Goal: Task Accomplishment & Management: Use online tool/utility

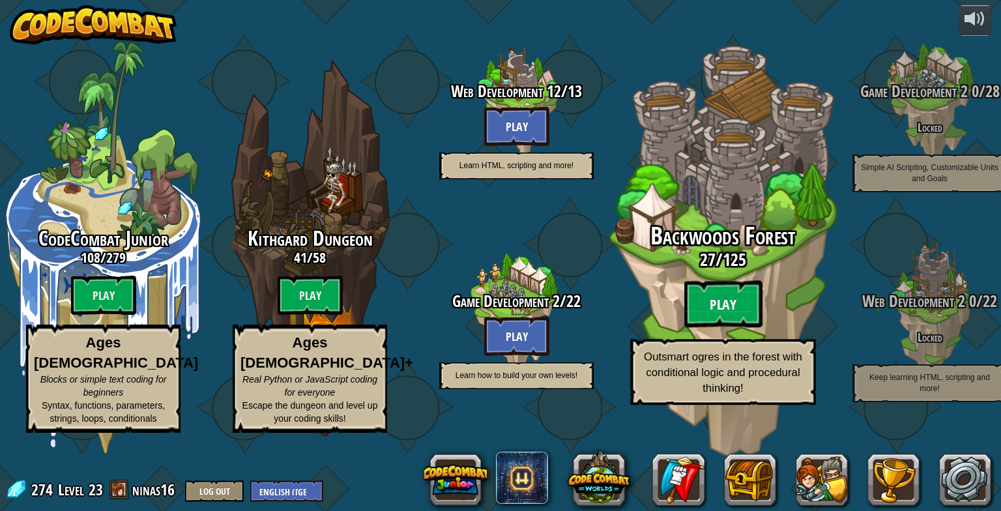
click at [705, 322] on btn "Play" at bounding box center [723, 304] width 78 height 47
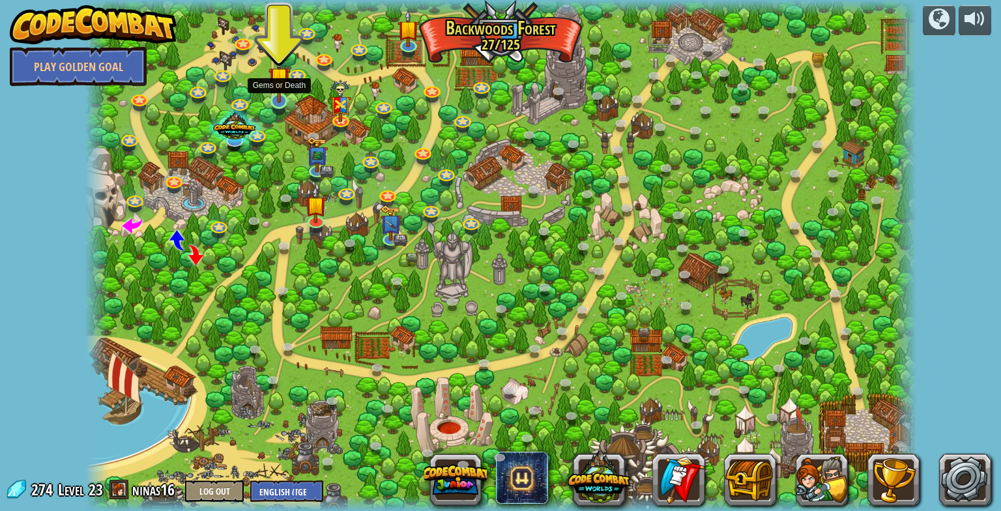
click at [280, 99] on img at bounding box center [278, 78] width 21 height 50
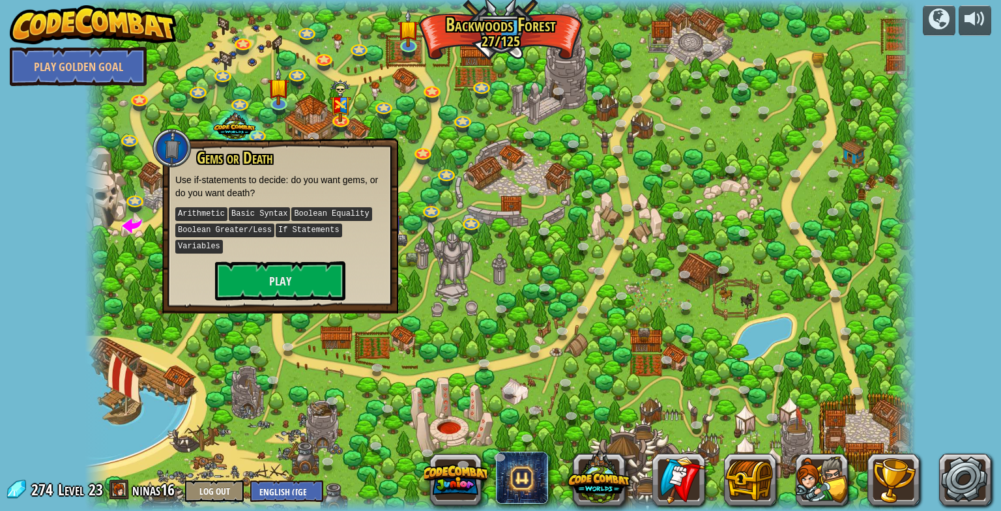
click at [488, 312] on div at bounding box center [500, 255] width 831 height 511
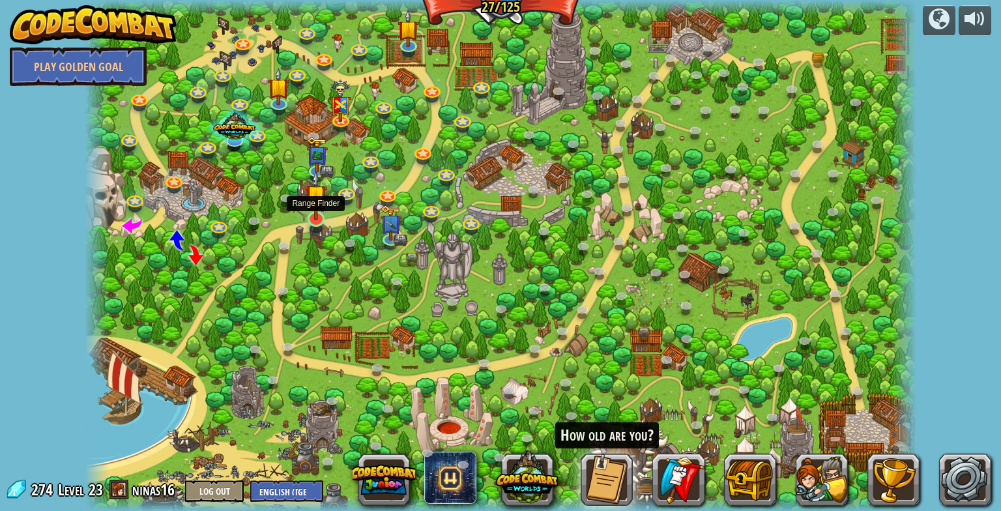
click at [317, 215] on img at bounding box center [315, 196] width 21 height 50
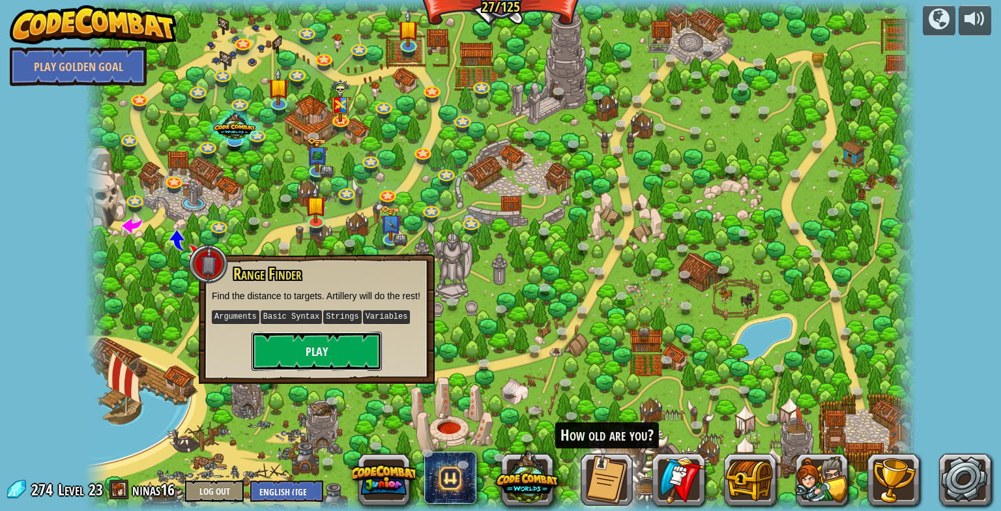
click at [349, 361] on button "Play" at bounding box center [316, 351] width 130 height 39
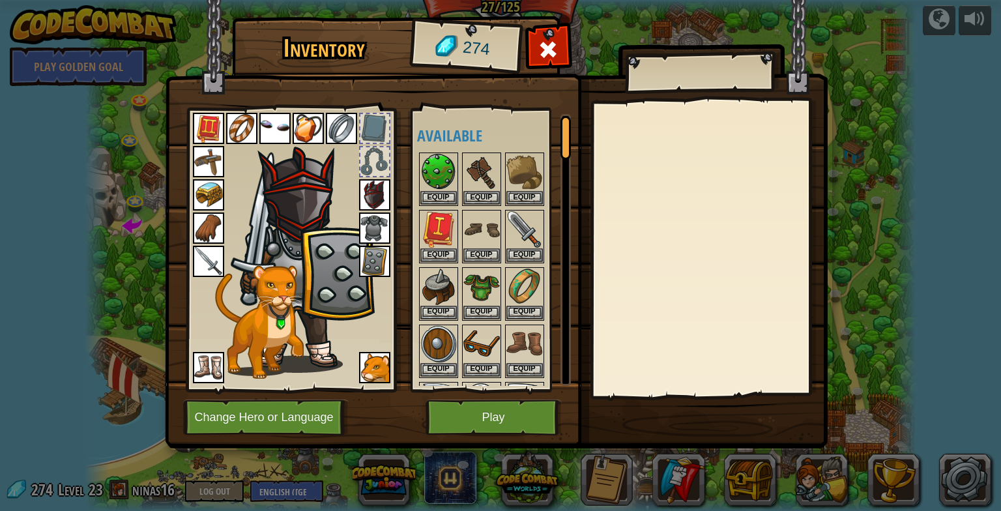
click at [374, 201] on img at bounding box center [374, 194] width 31 height 31
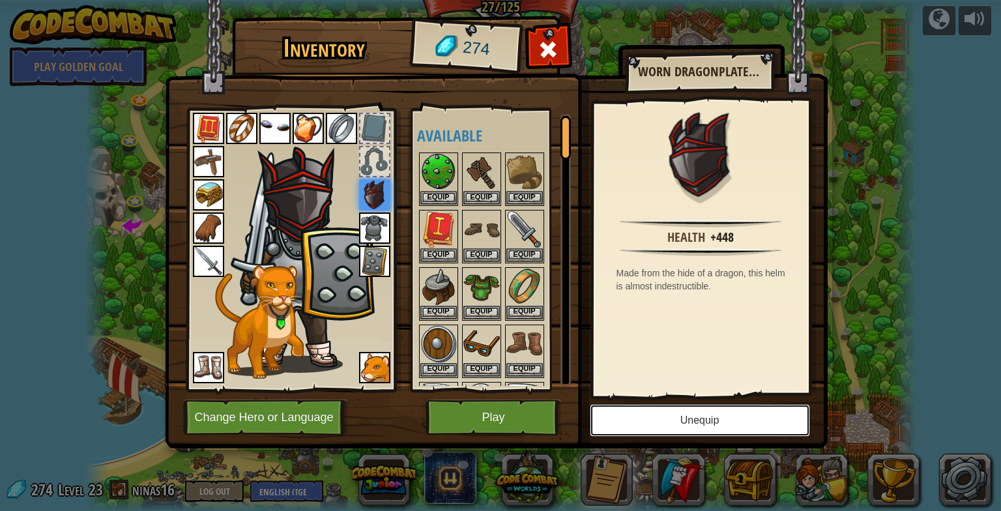
click at [679, 429] on button "Unequip" at bounding box center [700, 420] width 220 height 33
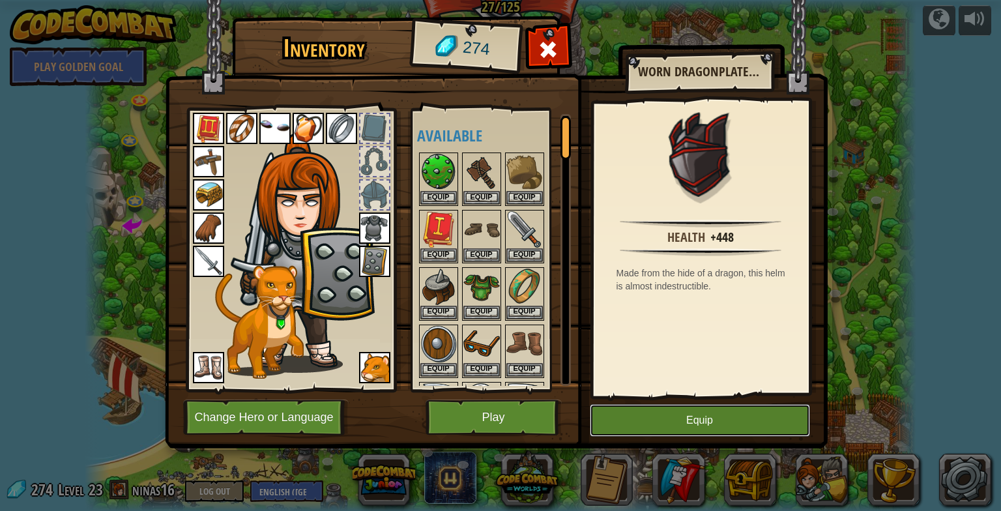
click at [692, 421] on button "Equip" at bounding box center [700, 420] width 220 height 33
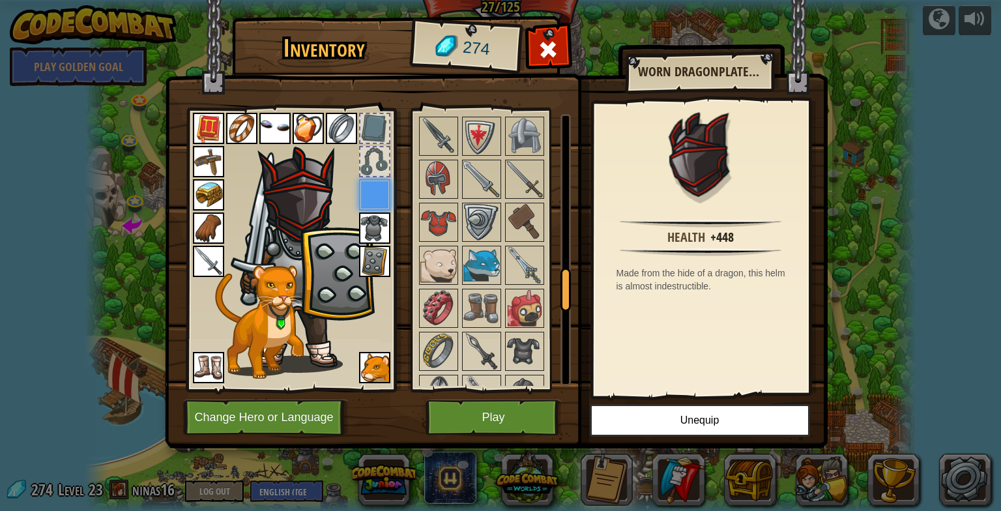
scroll to position [1039, 0]
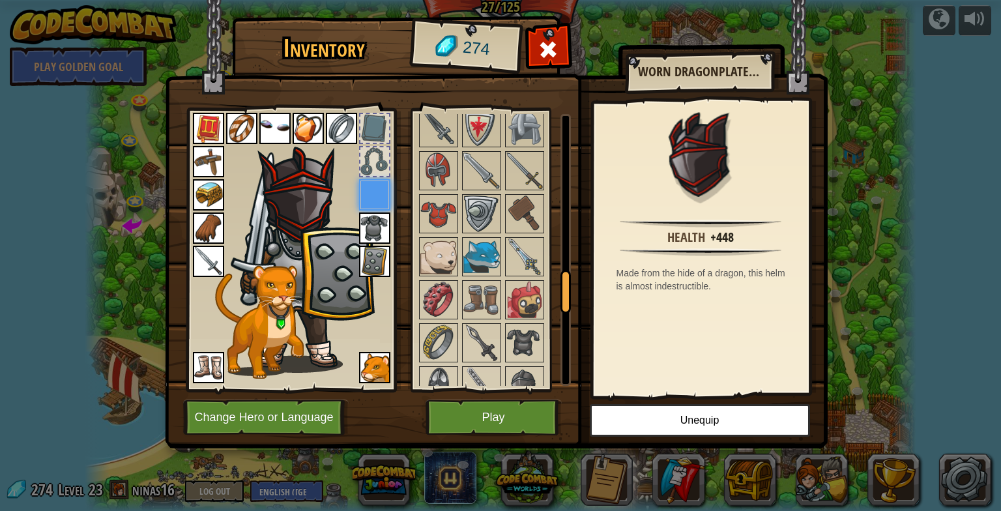
click at [469, 324] on img at bounding box center [481, 342] width 36 height 36
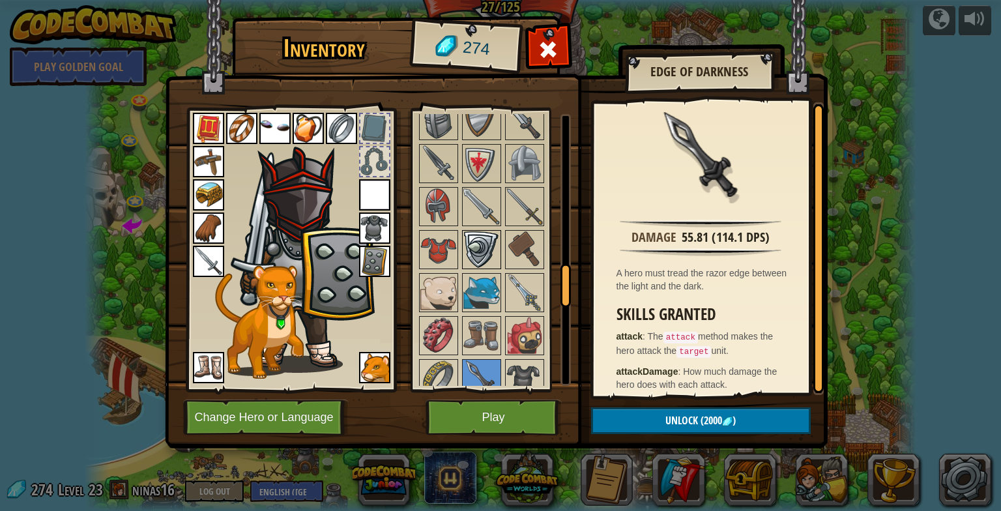
scroll to position [993, 0]
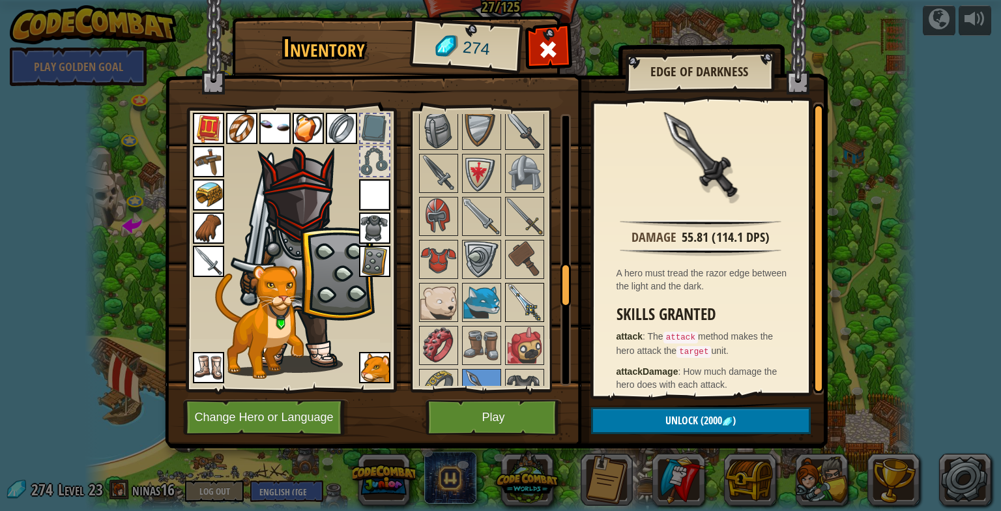
click at [527, 284] on img at bounding box center [524, 302] width 36 height 36
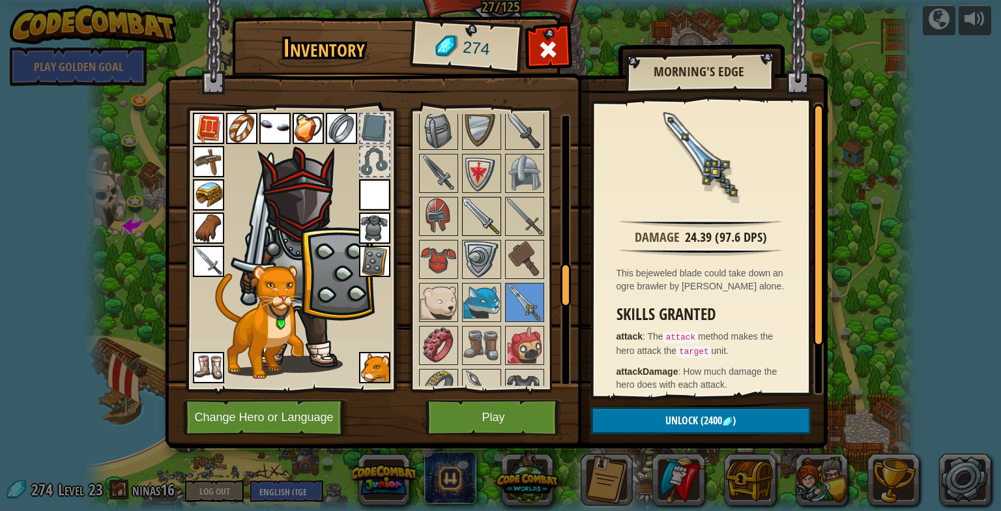
click at [483, 220] on img at bounding box center [481, 216] width 36 height 36
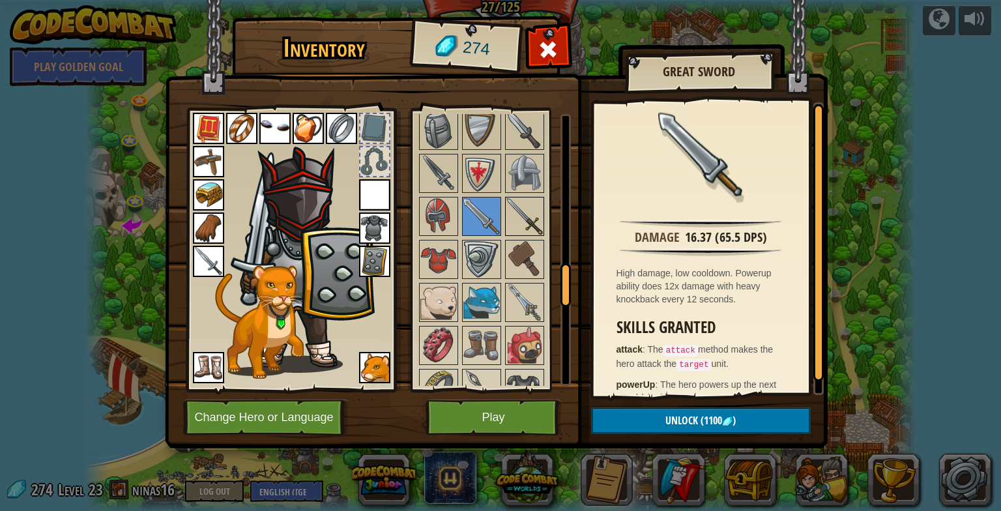
click at [520, 218] on img at bounding box center [524, 216] width 36 height 36
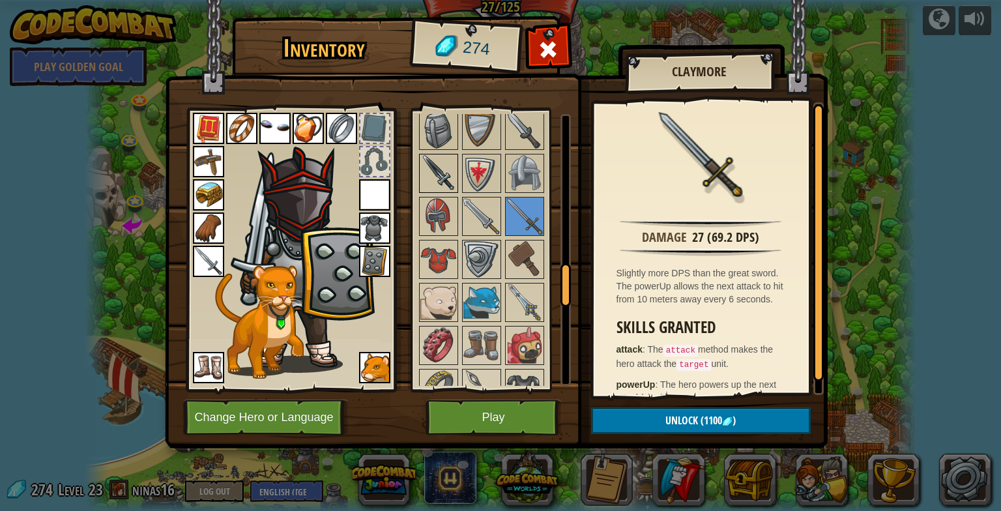
click at [440, 171] on img at bounding box center [438, 173] width 36 height 36
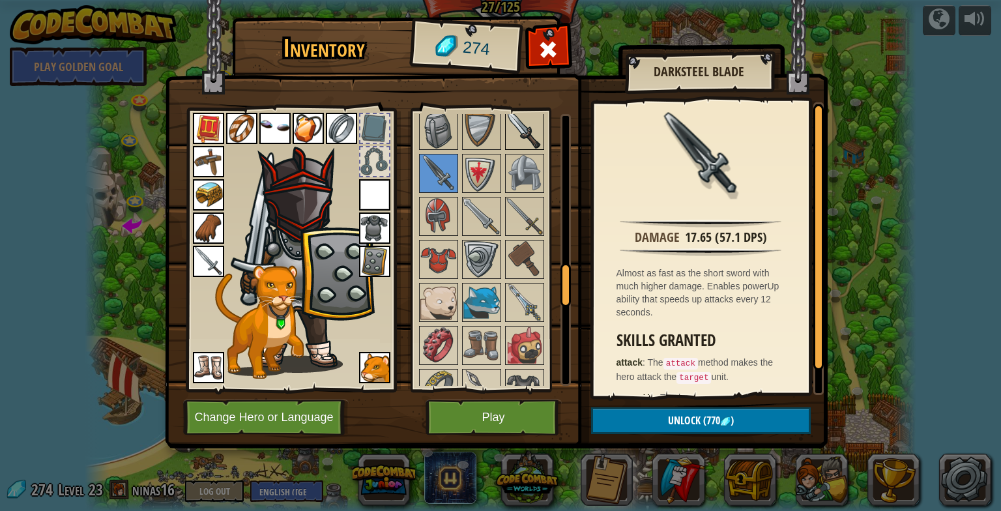
click at [516, 128] on img at bounding box center [524, 130] width 36 height 36
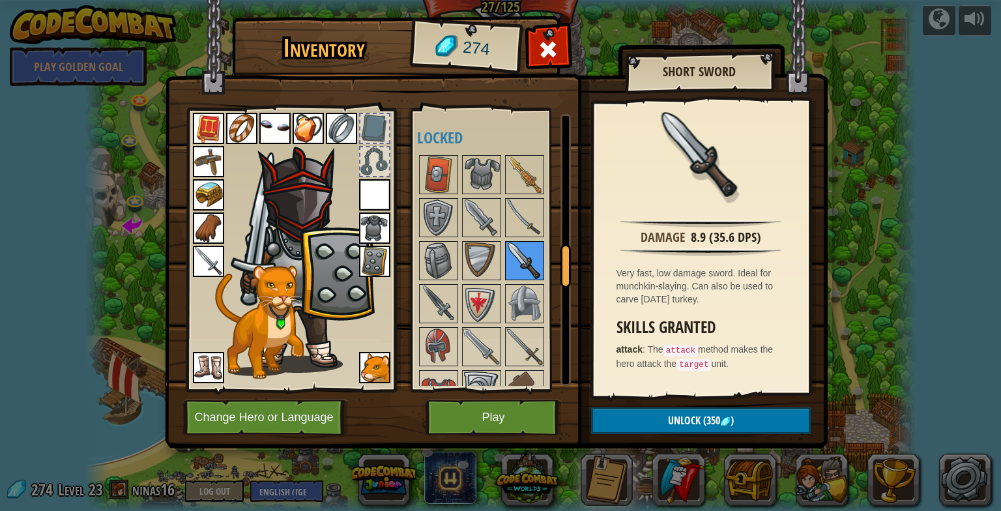
scroll to position [867, 0]
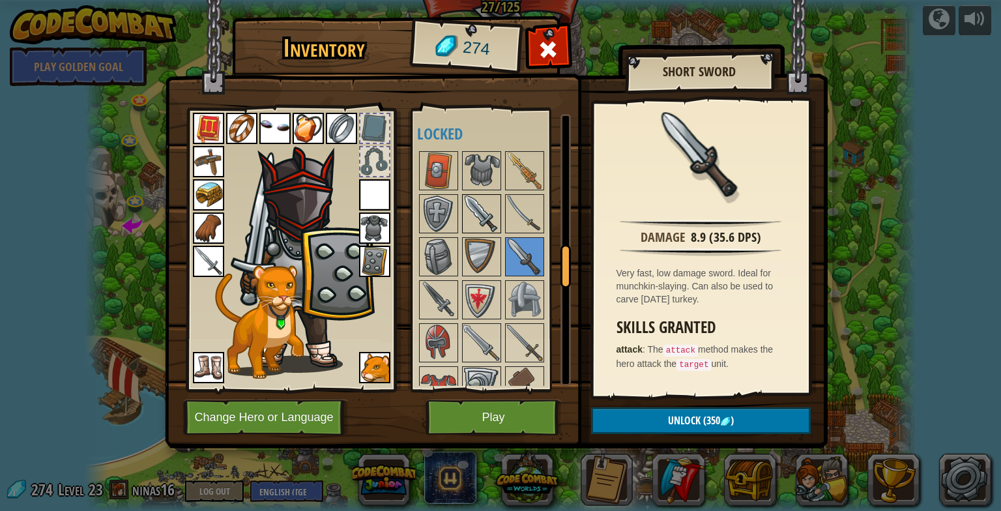
click at [492, 209] on img at bounding box center [481, 213] width 36 height 36
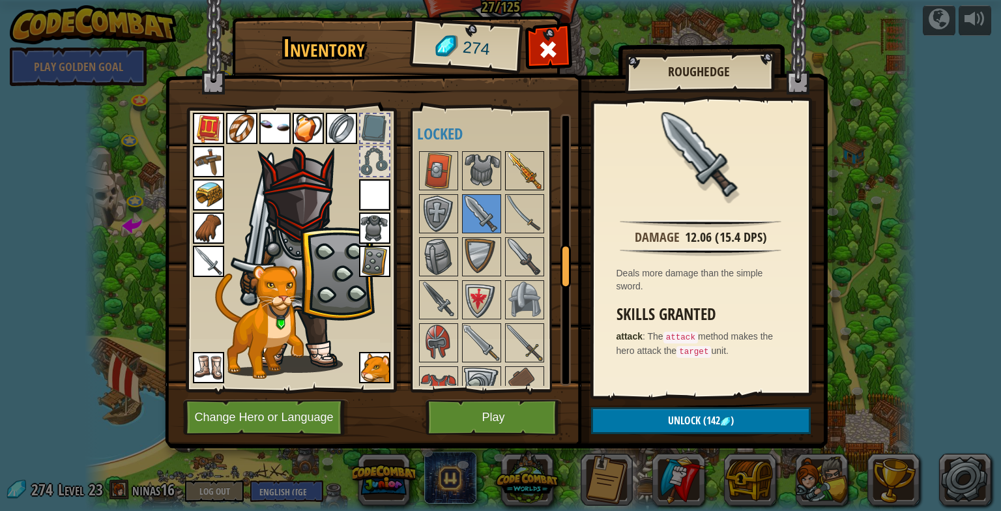
click at [522, 153] on img at bounding box center [524, 170] width 36 height 36
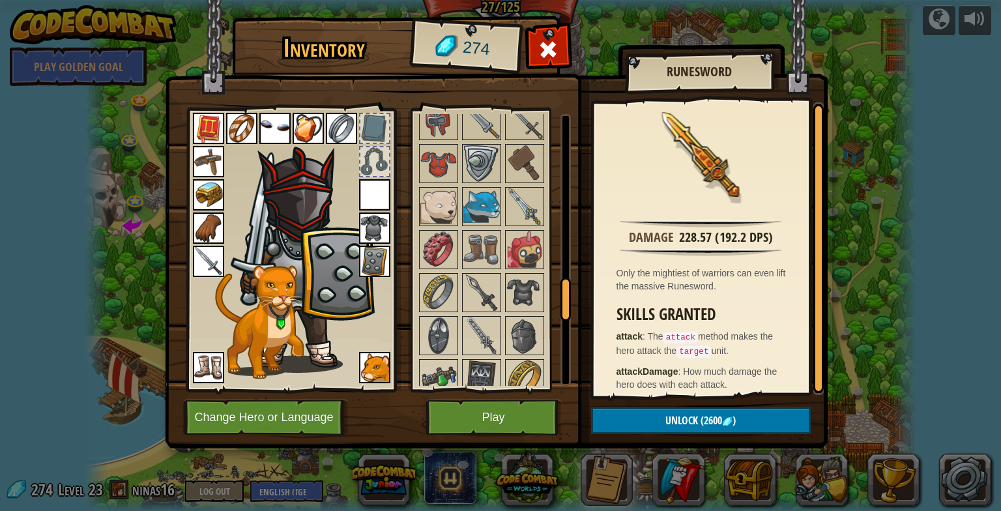
scroll to position [1089, 0]
click at [475, 414] on button "Play" at bounding box center [493, 417] width 136 height 36
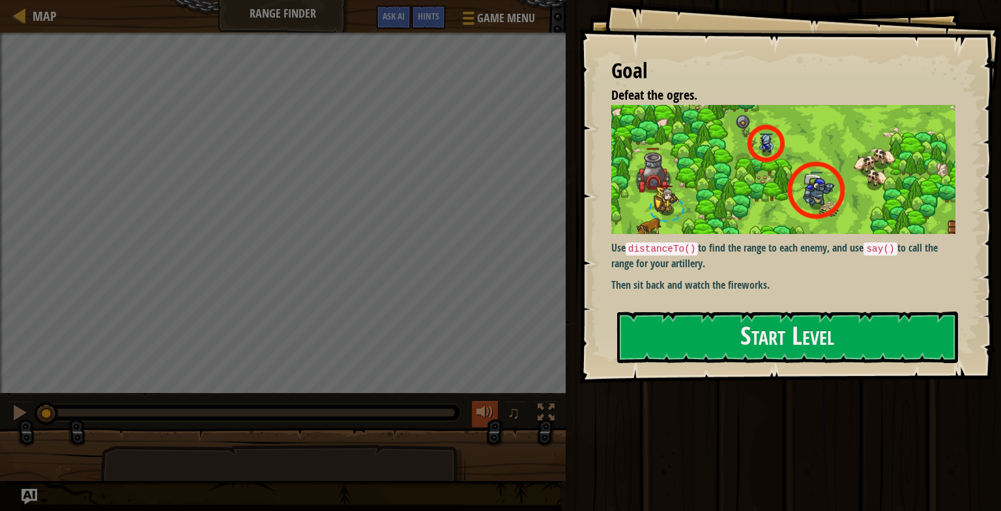
click at [476, 404] on div at bounding box center [484, 412] width 17 height 17
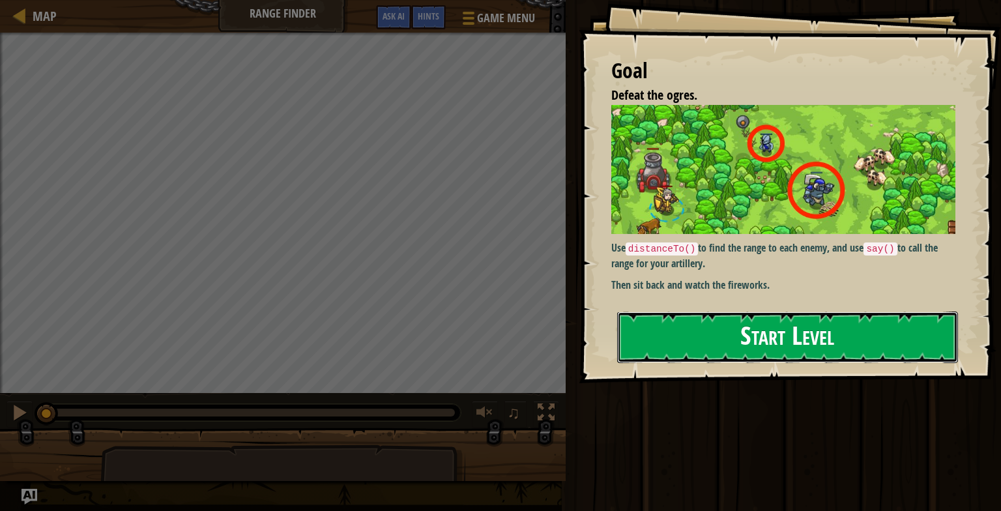
click at [689, 328] on button "Start Level" at bounding box center [787, 336] width 341 height 51
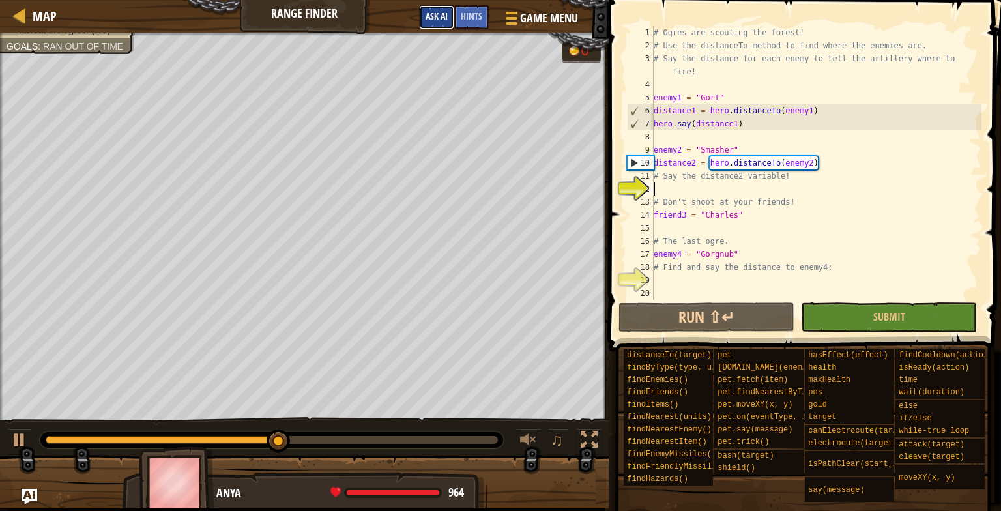
click at [434, 16] on span "Ask AI" at bounding box center [436, 16] width 22 height 12
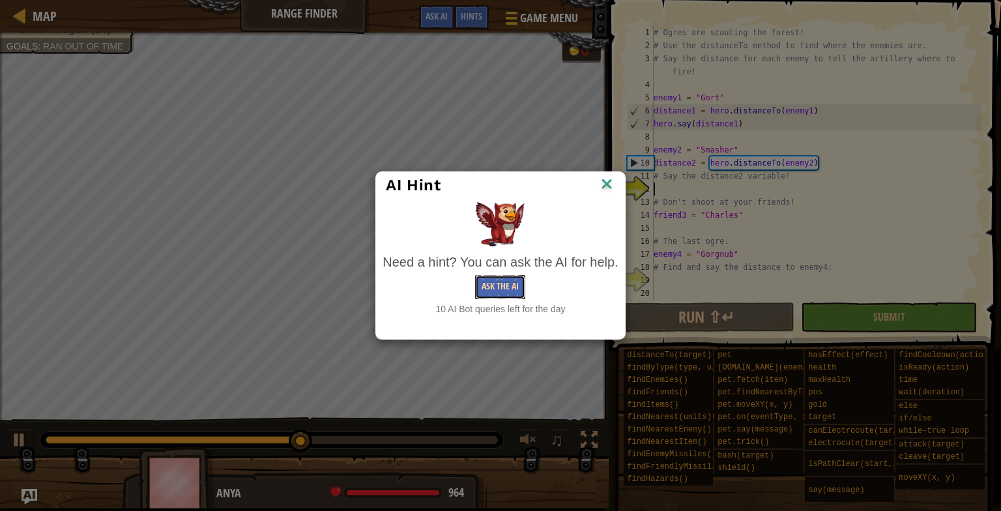
click at [500, 291] on button "Ask the AI" at bounding box center [500, 287] width 50 height 24
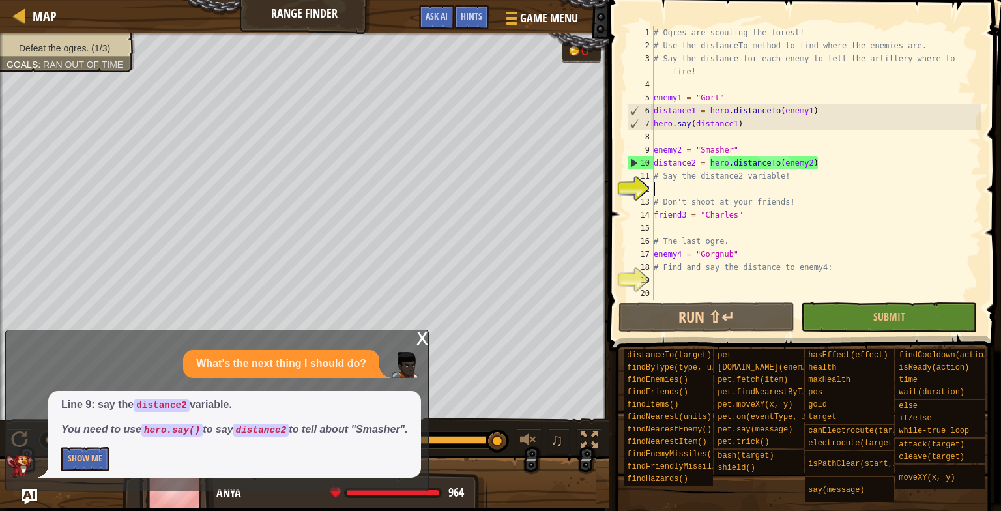
scroll to position [6, 0]
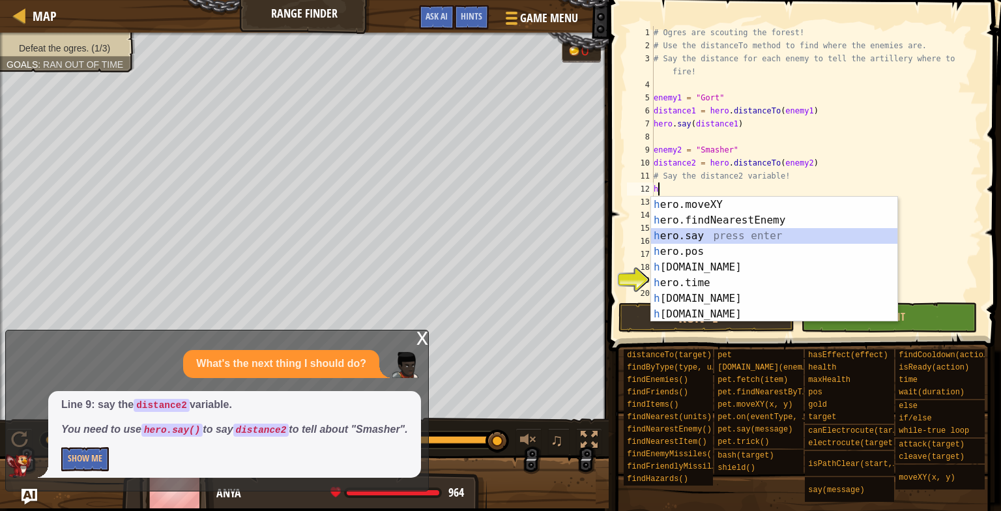
click at [729, 235] on div "h ero.moveXY press enter h ero.findNearestEnemy press enter h ero.say press ent…" at bounding box center [774, 275] width 246 height 156
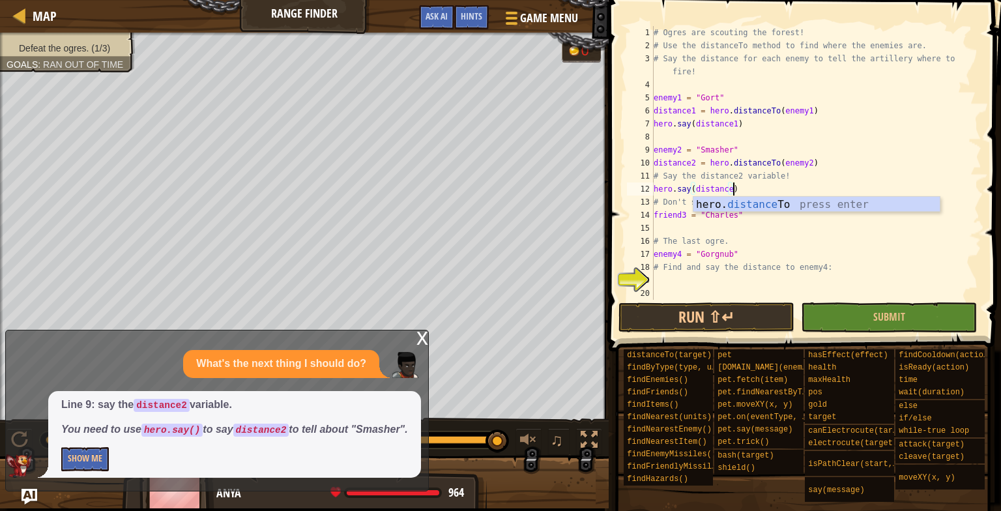
scroll to position [6, 6]
type textarea "hero.say(distance2)"
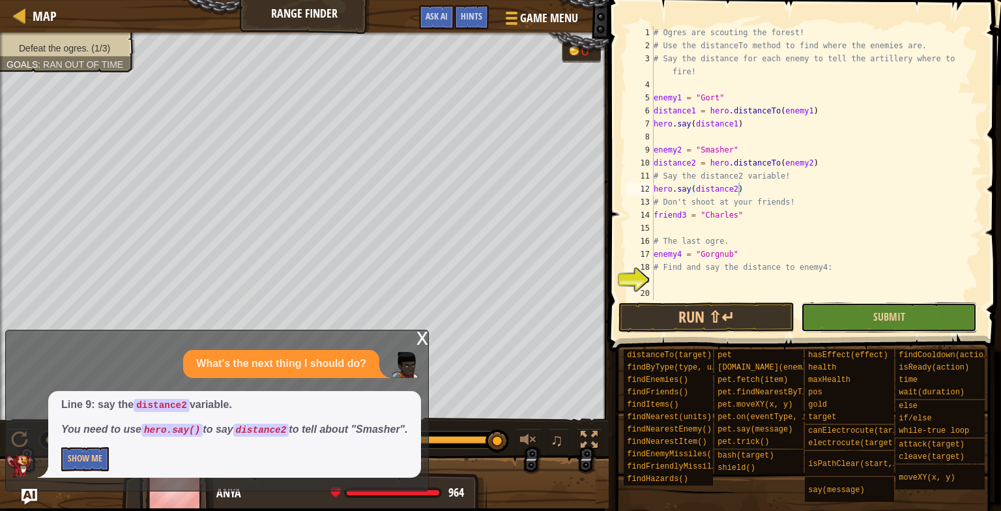
click at [909, 315] on button "Submit" at bounding box center [889, 317] width 176 height 30
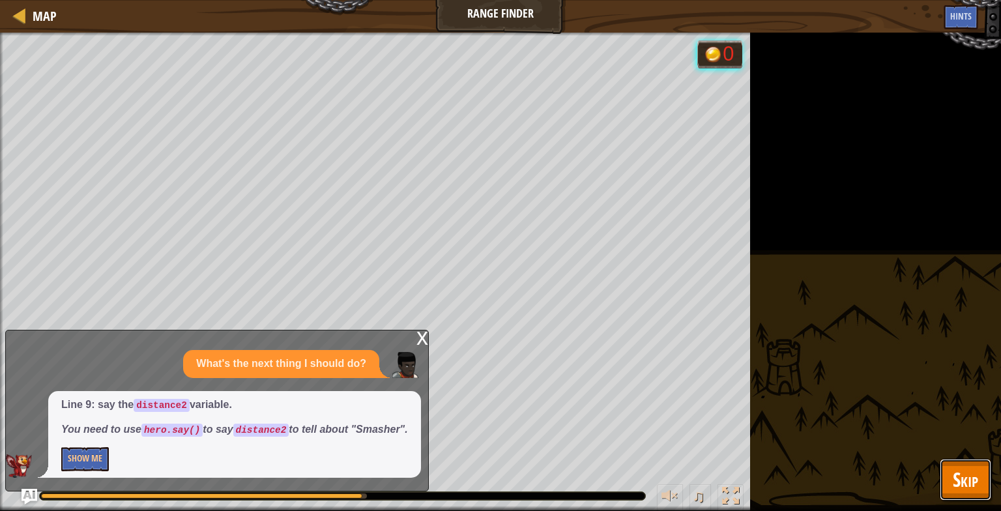
click at [975, 492] on button "Skip" at bounding box center [964, 480] width 51 height 42
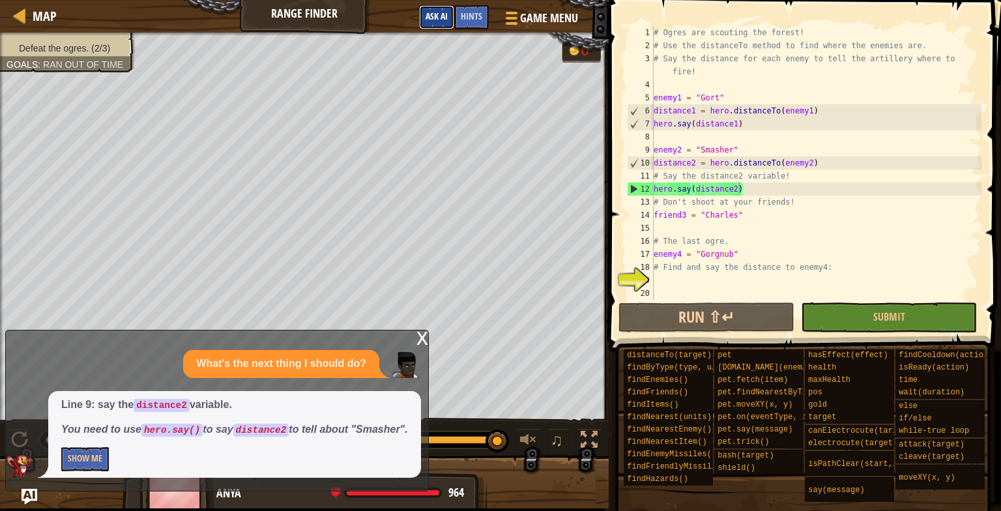
click at [442, 14] on span "Ask AI" at bounding box center [436, 16] width 22 height 12
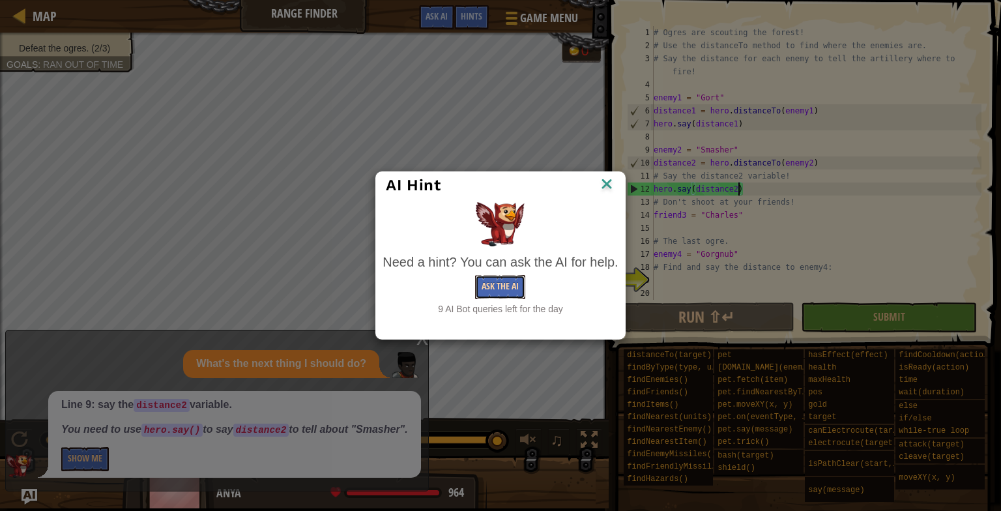
click at [506, 286] on button "Ask the AI" at bounding box center [500, 287] width 50 height 24
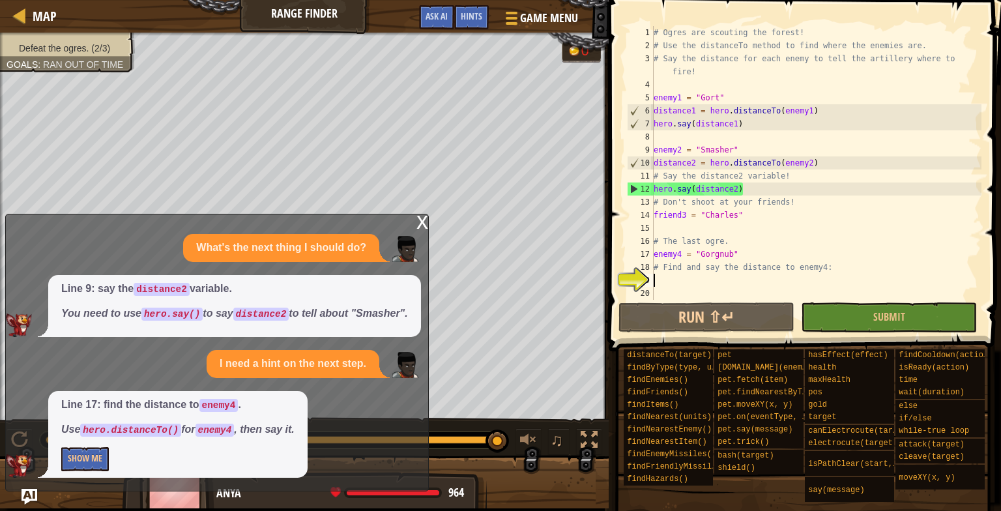
click at [660, 283] on div "# Ogres are scouting the forest! # Use the distanceTo method to find where the …" at bounding box center [816, 176] width 330 height 300
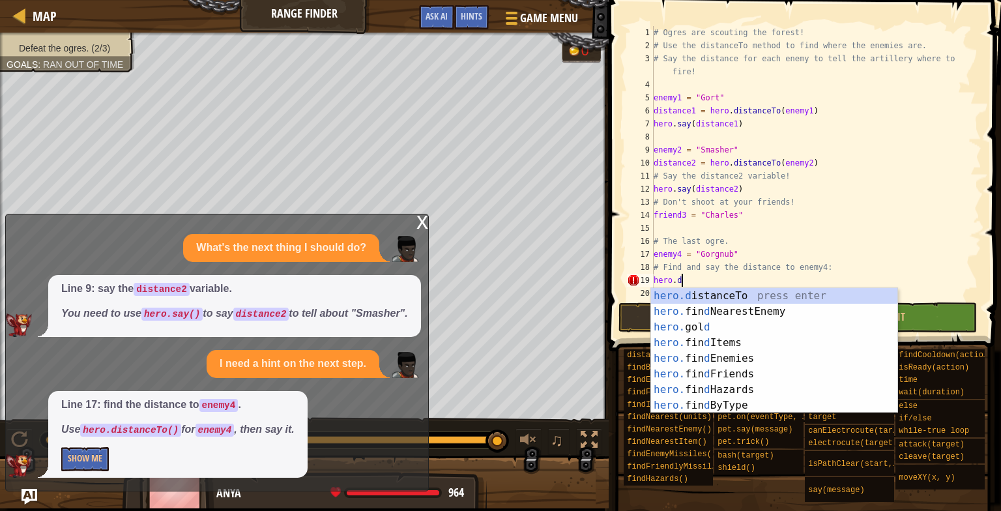
scroll to position [6, 1]
click at [847, 293] on div "hero.d istanceTo press enter hero. fin d NearestEnemy press enter hero. gol d p…" at bounding box center [774, 366] width 246 height 156
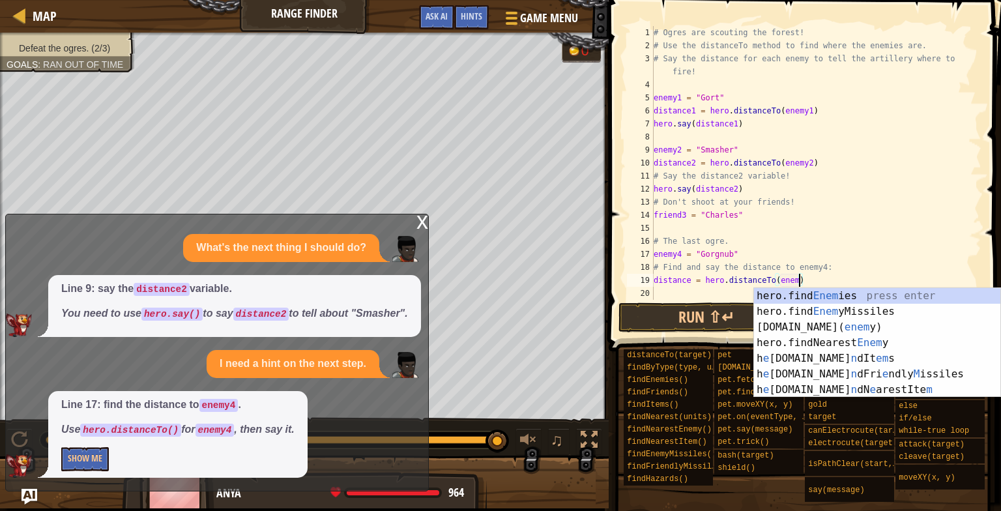
scroll to position [6, 12]
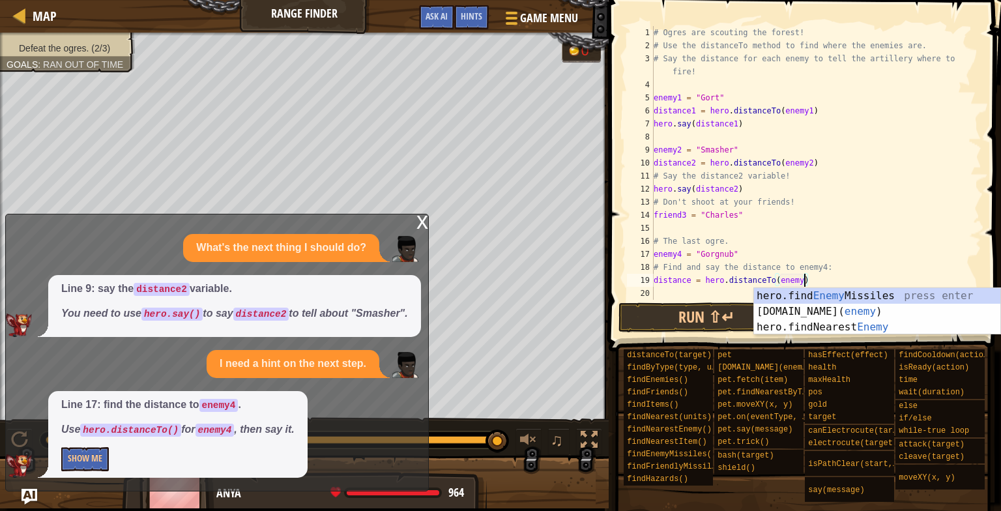
type textarea "distance = hero.distanceTo(enemy4)"
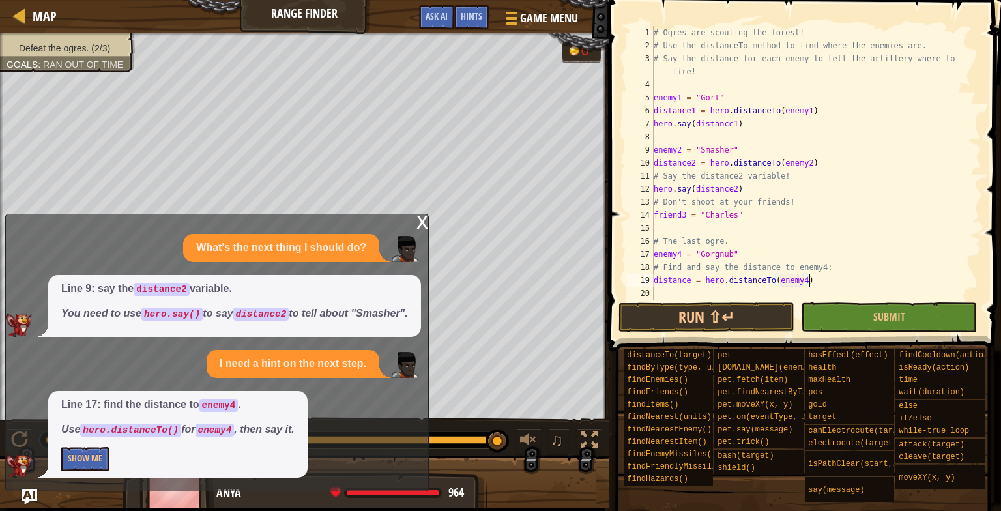
scroll to position [6, 12]
click at [658, 294] on div "# Ogres are scouting the forest! # Use the distanceTo method to find where the …" at bounding box center [816, 176] width 330 height 300
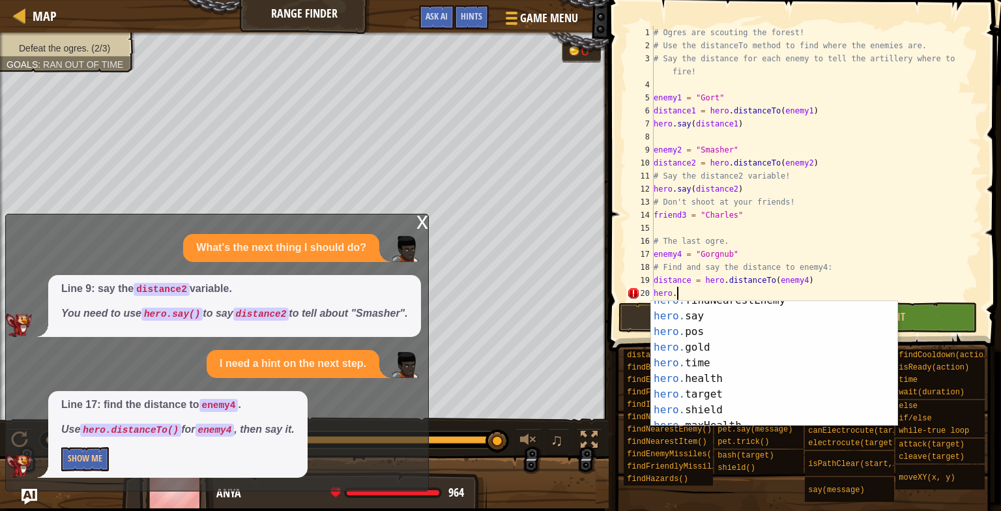
scroll to position [25, 0]
click at [743, 316] on div "hero. findNearestEnemy press enter hero. say press enter hero. pos press enter …" at bounding box center [774, 369] width 246 height 156
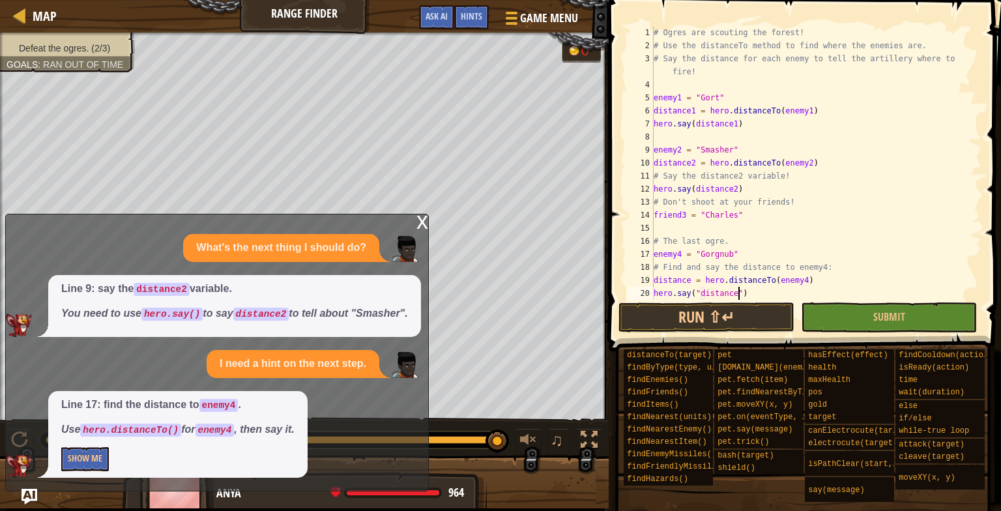
scroll to position [6, 7]
type textarea "hero.say("distance4")"
click at [812, 319] on button "Submit" at bounding box center [889, 317] width 176 height 30
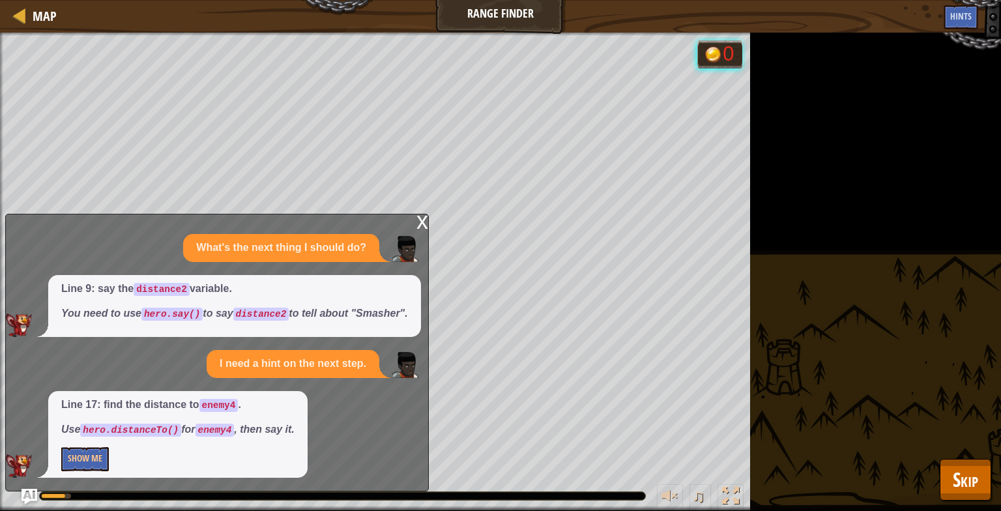
click at [423, 214] on div "x" at bounding box center [422, 220] width 12 height 13
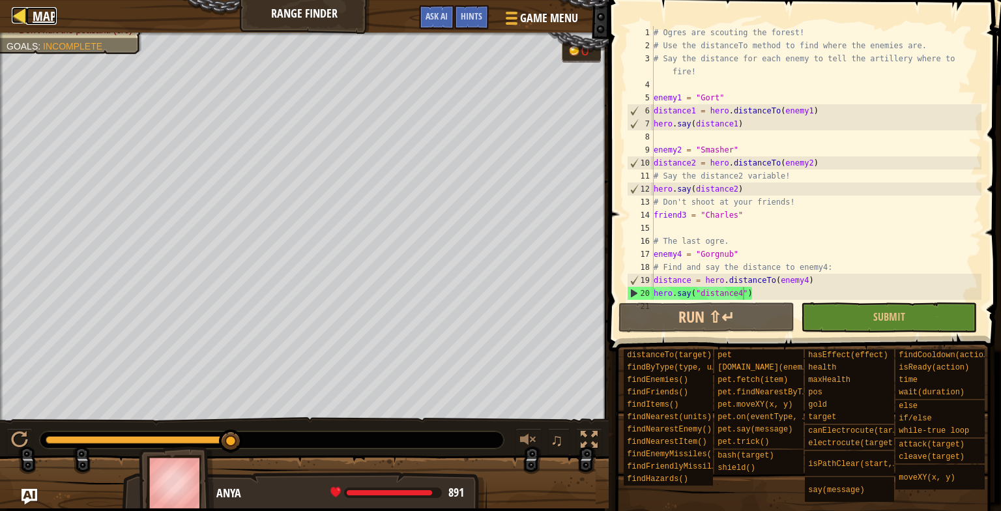
click at [38, 16] on span "Map" at bounding box center [45, 16] width 24 height 18
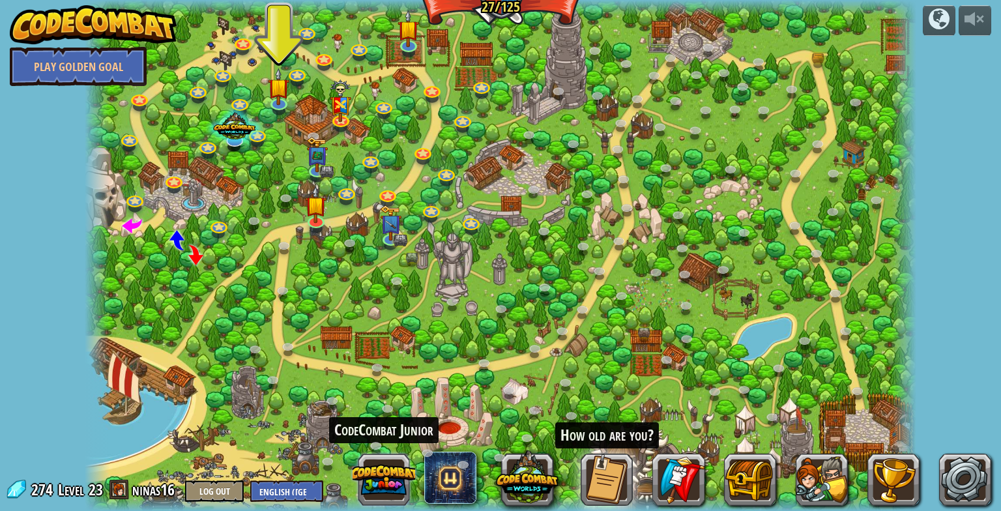
click at [393, 494] on button at bounding box center [383, 479] width 63 height 63
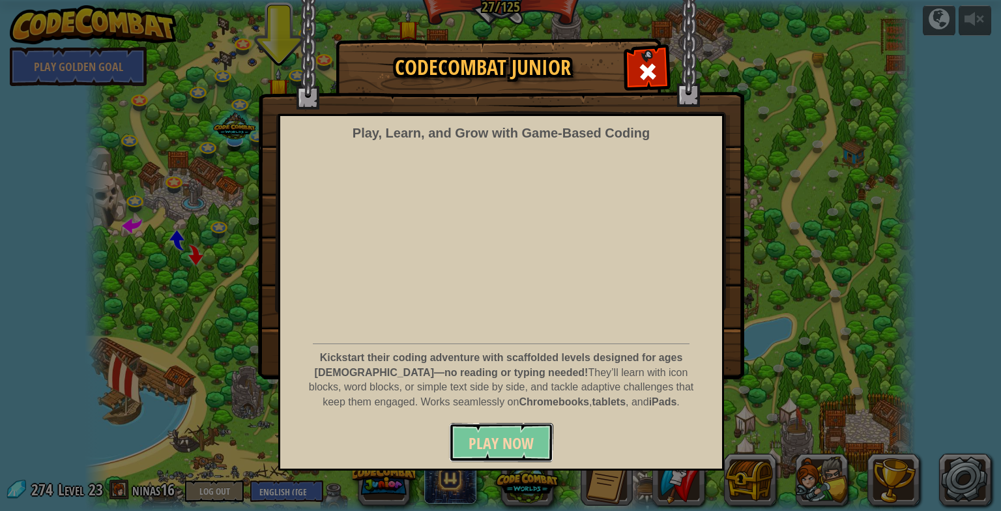
click at [483, 446] on span "Play Now" at bounding box center [500, 443] width 65 height 21
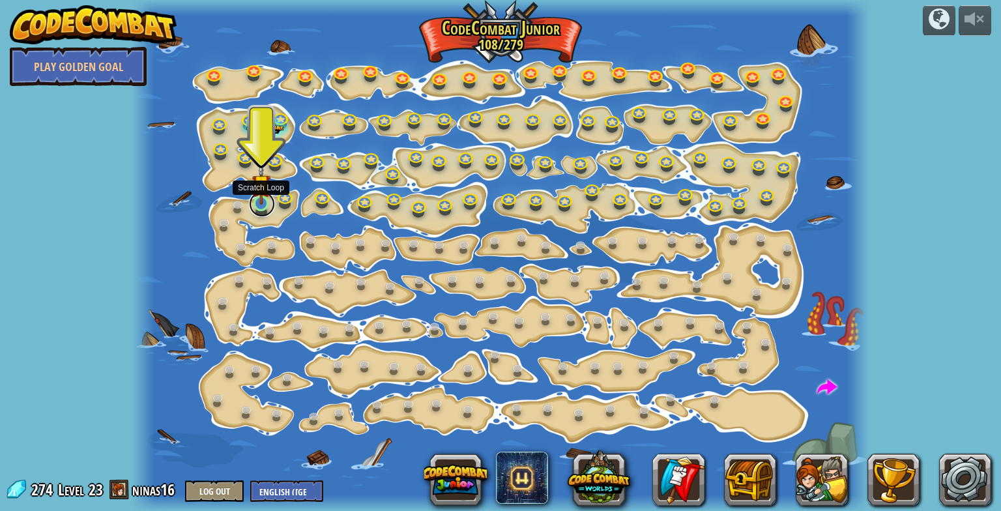
click at [256, 207] on link at bounding box center [262, 204] width 26 height 26
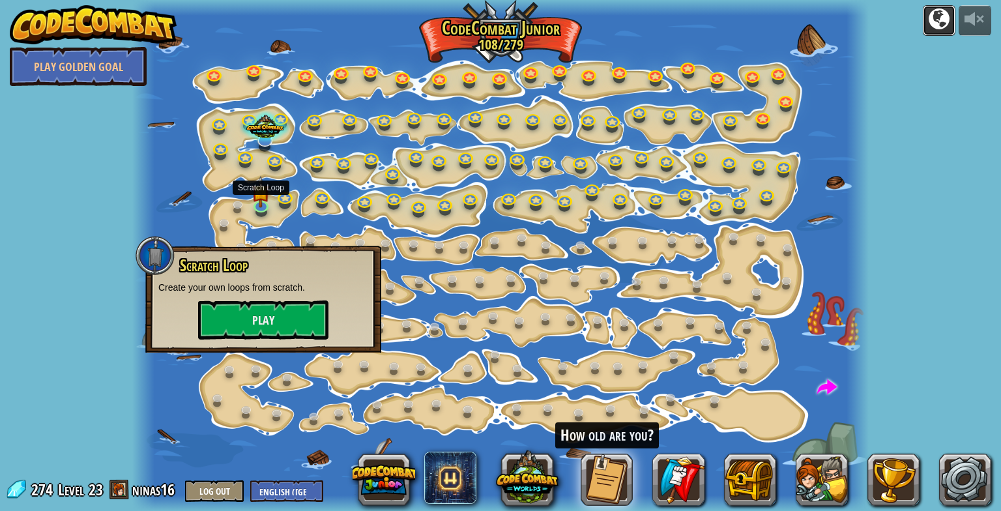
click at [932, 26] on div at bounding box center [938, 18] width 21 height 21
